Goal: Entertainment & Leisure: Consume media (video, audio)

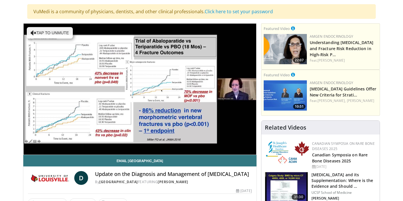
scroll to position [41, 0]
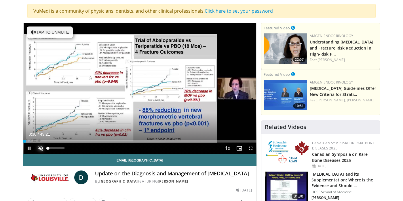
click at [41, 147] on span "Video Player" at bounding box center [41, 148] width 12 height 12
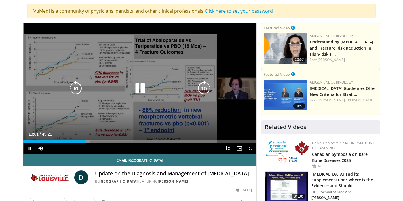
click at [136, 85] on icon "Video Player" at bounding box center [140, 88] width 16 height 16
